Goal: Navigation & Orientation: Understand site structure

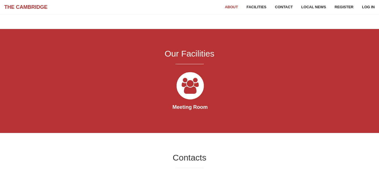
scroll to position [199, 0]
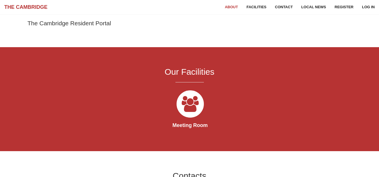
click at [192, 76] on h2 "Our Facilities" at bounding box center [189, 71] width 269 height 9
click at [232, 7] on link "About" at bounding box center [232, 7] width 22 height 14
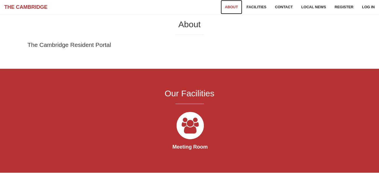
scroll to position [177, 0]
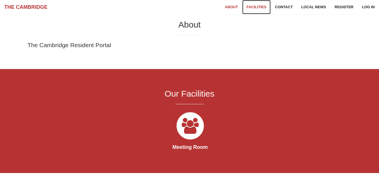
click at [259, 7] on link "Facilities" at bounding box center [256, 7] width 28 height 14
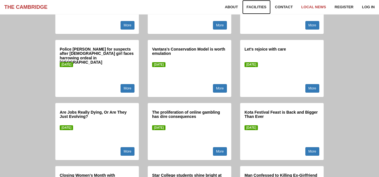
scroll to position [1923, 0]
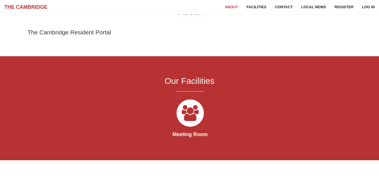
scroll to position [73, 0]
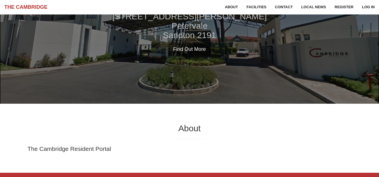
click at [377, 16] on h2 "[STREET_ADDRESS][PERSON_NAME]" at bounding box center [189, 26] width 379 height 28
click at [378, 19] on h2 "[STREET_ADDRESS][PERSON_NAME]" at bounding box center [189, 26] width 379 height 28
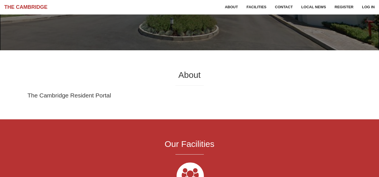
scroll to position [151, 0]
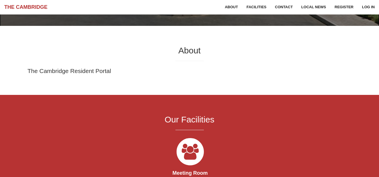
click at [186, 129] on div "Our Facilities Meeting Room" at bounding box center [189, 147] width 277 height 76
click at [188, 130] on hr at bounding box center [189, 130] width 28 height 0
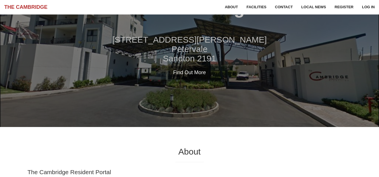
scroll to position [38, 0]
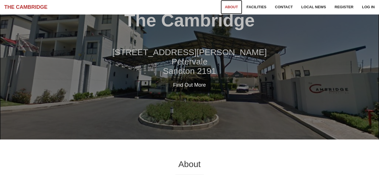
click at [229, 7] on link "About" at bounding box center [232, 7] width 22 height 14
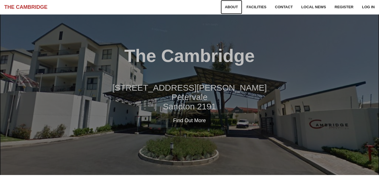
scroll to position [0, 0]
